Goal: Check status: Check status

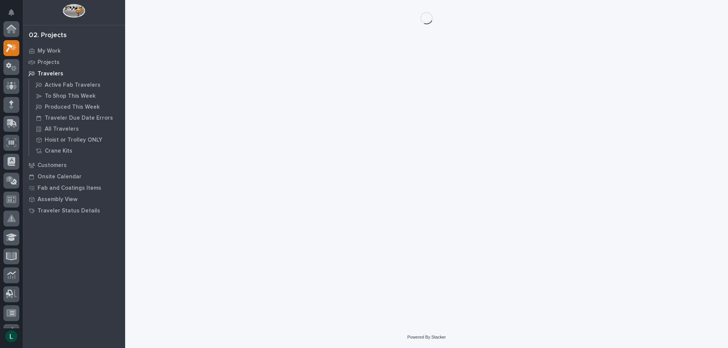
scroll to position [19, 0]
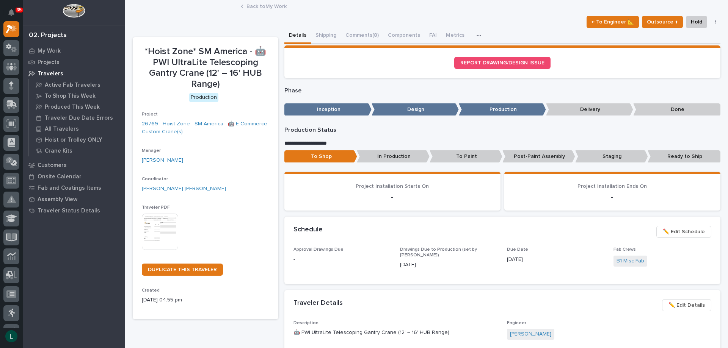
click at [247, 4] on link "Back to My Work" at bounding box center [266, 6] width 40 height 9
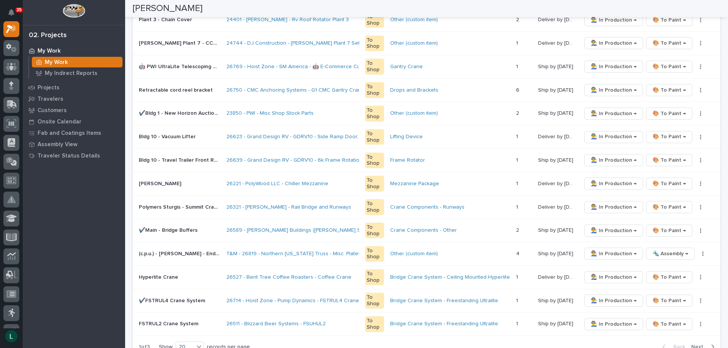
scroll to position [493, 0]
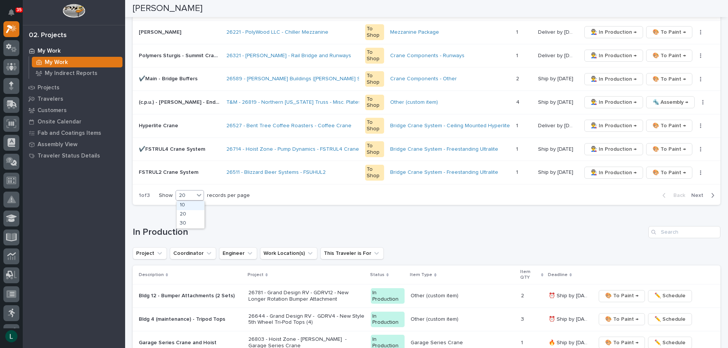
click at [184, 194] on div "20" at bounding box center [185, 196] width 18 height 8
click at [187, 222] on div "30" at bounding box center [191, 223] width 28 height 9
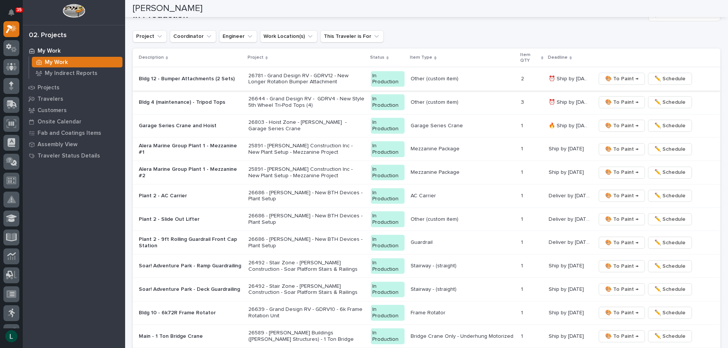
scroll to position [947, 0]
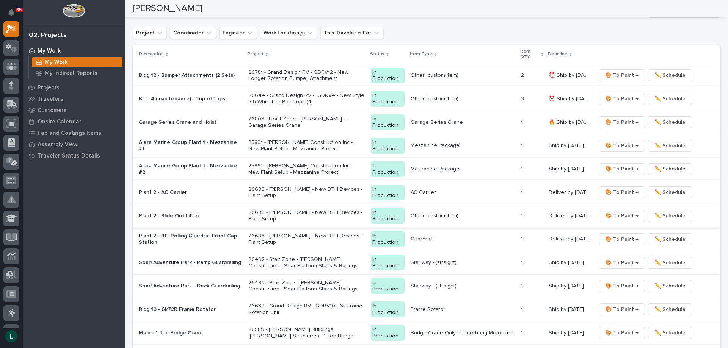
click at [619, 214] on span "🎨 To Paint →" at bounding box center [621, 215] width 33 height 9
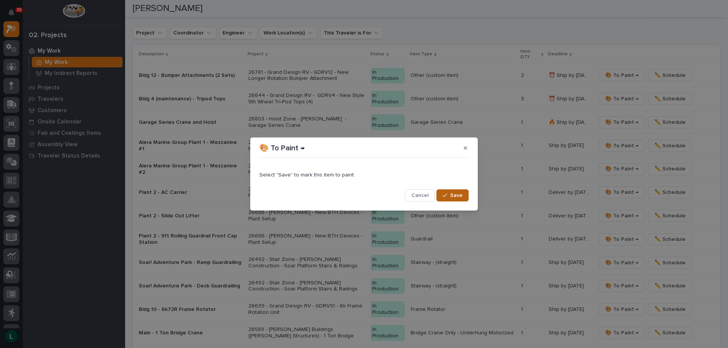
click at [454, 194] on span "Save" at bounding box center [456, 195] width 13 height 7
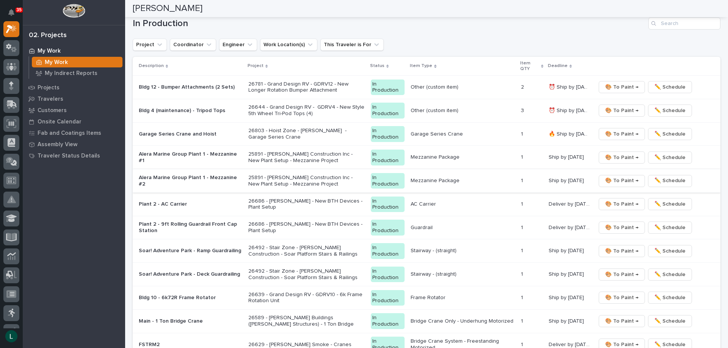
scroll to position [974, 0]
